Goal: Task Accomplishment & Management: Manage account settings

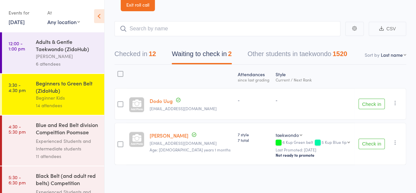
click at [136, 55] on button "Checked in 12" at bounding box center [135, 55] width 41 height 17
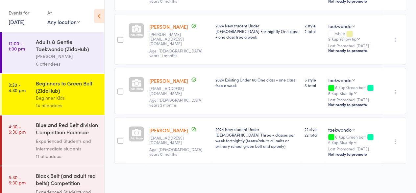
scroll to position [605, 0]
click at [47, 139] on div "Experienced Students and Intermediate students" at bounding box center [67, 144] width 63 height 15
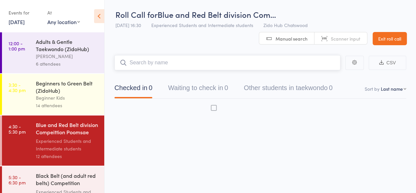
scroll to position [0, 0]
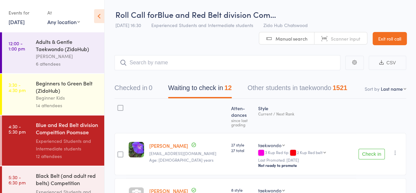
drag, startPoint x: 47, startPoint y: 139, endPoint x: 182, endPoint y: 75, distance: 149.9
click at [182, 75] on div "Checked in 0 Waiting to check in 12 Other students in taekwondo 1521" at bounding box center [261, 84] width 292 height 28
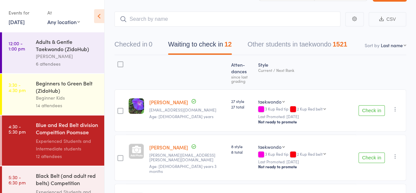
scroll to position [44, 0]
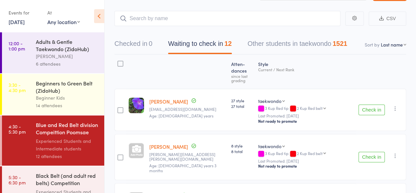
click at [373, 104] on button "Check in" at bounding box center [372, 109] width 26 height 11
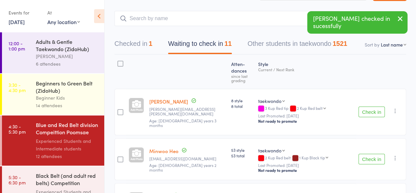
drag, startPoint x: 373, startPoint y: 99, endPoint x: 379, endPoint y: 98, distance: 6.0
click at [379, 106] on button "Check in" at bounding box center [372, 111] width 26 height 11
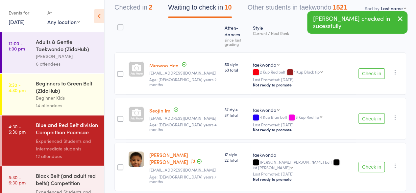
scroll to position [81, 0]
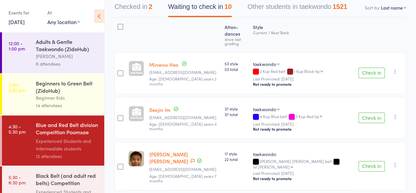
click at [368, 112] on button "Check in" at bounding box center [372, 117] width 26 height 11
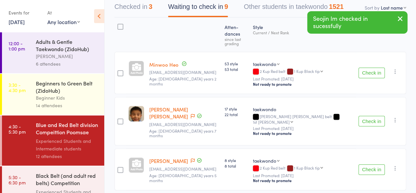
click at [368, 116] on button "Check in" at bounding box center [372, 121] width 26 height 11
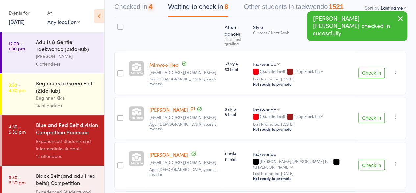
click at [368, 112] on button "Check in" at bounding box center [372, 117] width 26 height 11
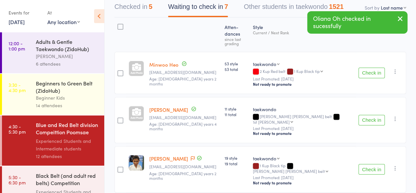
click at [368, 115] on button "Check in" at bounding box center [372, 120] width 26 height 11
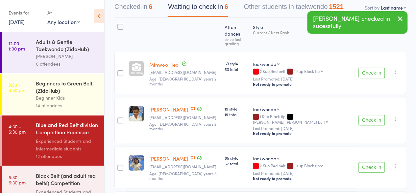
click at [373, 162] on button "Check in" at bounding box center [372, 167] width 26 height 11
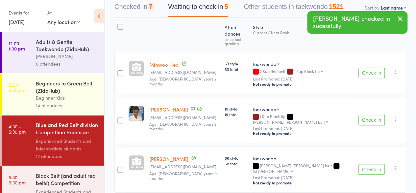
click at [373, 164] on button "Check in" at bounding box center [372, 169] width 26 height 11
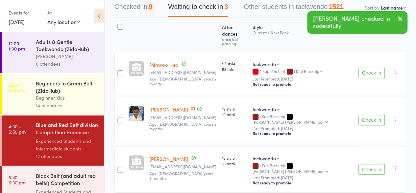
click at [373, 164] on button "Check in" at bounding box center [372, 169] width 26 height 11
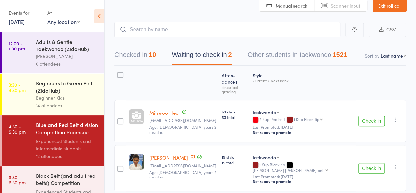
scroll to position [32, 0]
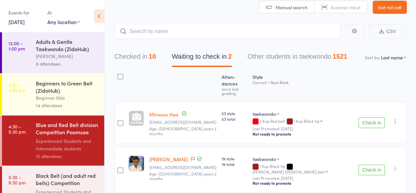
click at [379, 117] on button "Check in" at bounding box center [372, 122] width 26 height 11
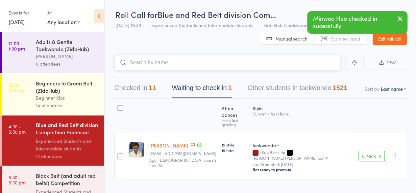
click at [255, 59] on input "search" at bounding box center [228, 62] width 226 height 15
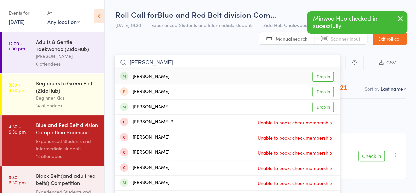
type input "[PERSON_NAME]"
click at [325, 81] on link "Drop in" at bounding box center [323, 76] width 21 height 10
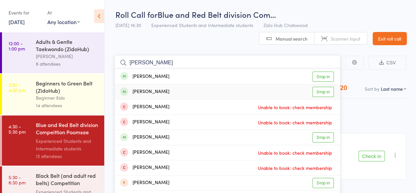
type input "[PERSON_NAME]"
click at [324, 92] on link "Drop in" at bounding box center [323, 92] width 21 height 10
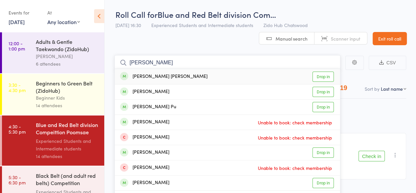
type input "[PERSON_NAME]"
click at [322, 79] on link "Drop in" at bounding box center [323, 76] width 21 height 10
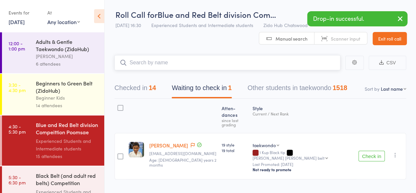
click at [153, 88] on div "14" at bounding box center [152, 87] width 7 height 7
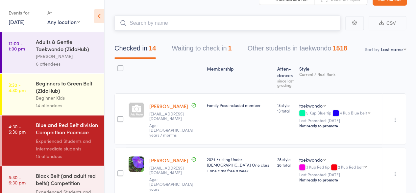
scroll to position [0, 0]
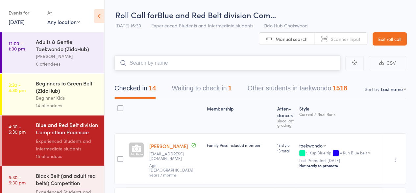
click at [158, 64] on input "search" at bounding box center [228, 62] width 226 height 15
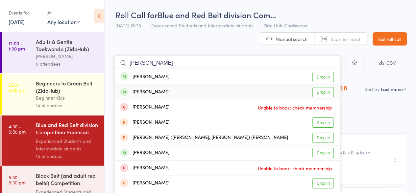
type input "[PERSON_NAME]"
click at [322, 93] on link "Drop in" at bounding box center [323, 92] width 21 height 10
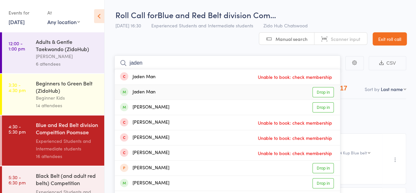
type input "jaden"
click at [326, 94] on link "Drop in" at bounding box center [323, 92] width 21 height 10
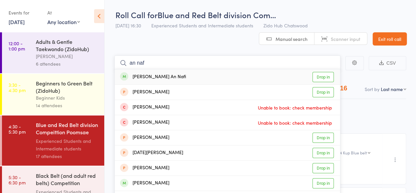
type input "an naf"
click at [322, 74] on link "Drop in" at bounding box center [323, 77] width 21 height 10
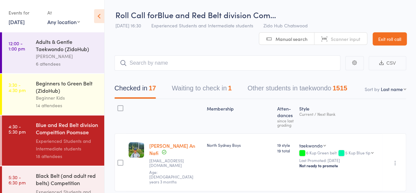
click at [58, 181] on div "Black Belt (and adult red belts) Competition Pooms..." at bounding box center [67, 180] width 63 height 16
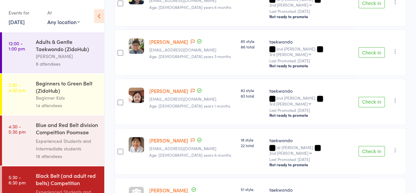
scroll to position [401, 0]
click at [45, 142] on div "Experienced Students and Intermediate students" at bounding box center [67, 144] width 63 height 15
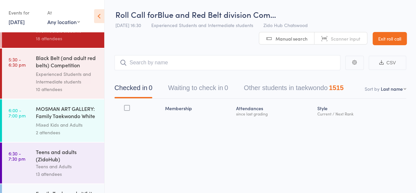
scroll to position [120, 0]
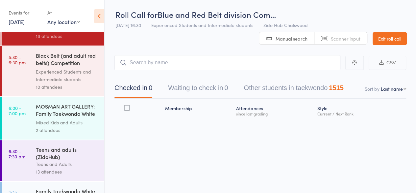
click at [45, 142] on div "Teens and adults (ZidoHub) Teens and Adults 13 attendees" at bounding box center [70, 160] width 68 height 41
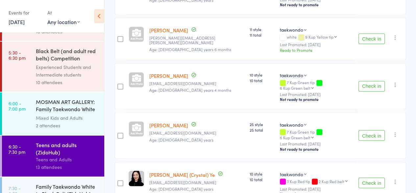
scroll to position [151, 0]
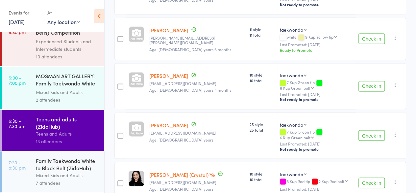
click at [70, 177] on div "Mixed Kids and Adults" at bounding box center [67, 175] width 63 height 8
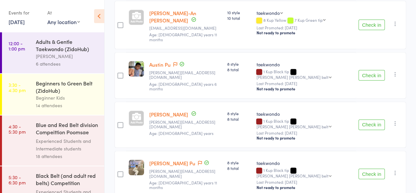
scroll to position [262, 0]
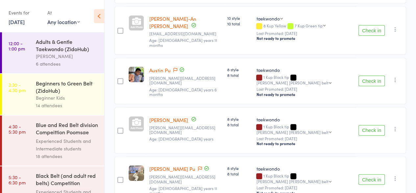
click at [51, 121] on div "Blue and Red Belt division Compeittion Poomsae (Zi..." at bounding box center [67, 129] width 63 height 16
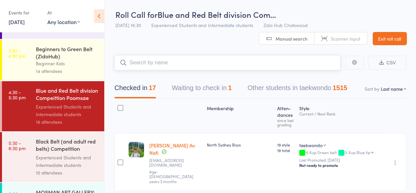
scroll to position [36, 0]
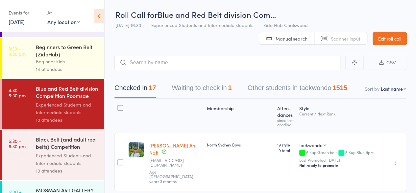
click at [82, 156] on div "Experienced Students and Intermediate students" at bounding box center [67, 158] width 63 height 15
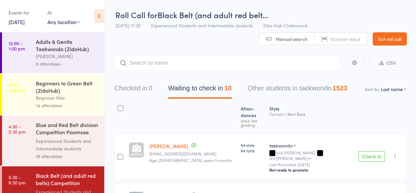
click at [379, 17] on header "Roll Call for Black Belt (and adult red belt… [DATE] 17:30 Experienced Students…" at bounding box center [261, 22] width 312 height 45
